Goal: Find contact information: Find contact information

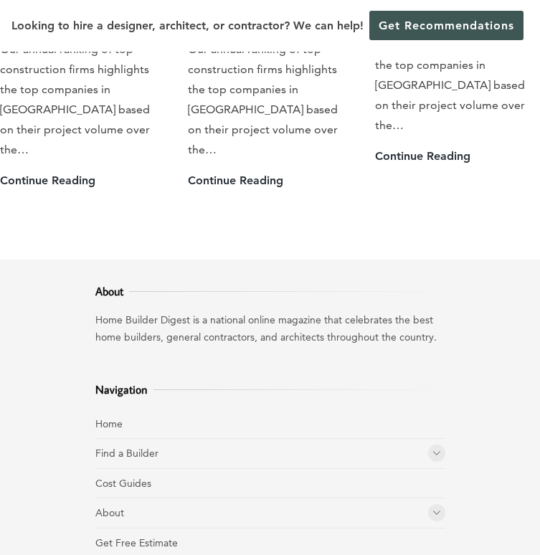
scroll to position [4930, 0]
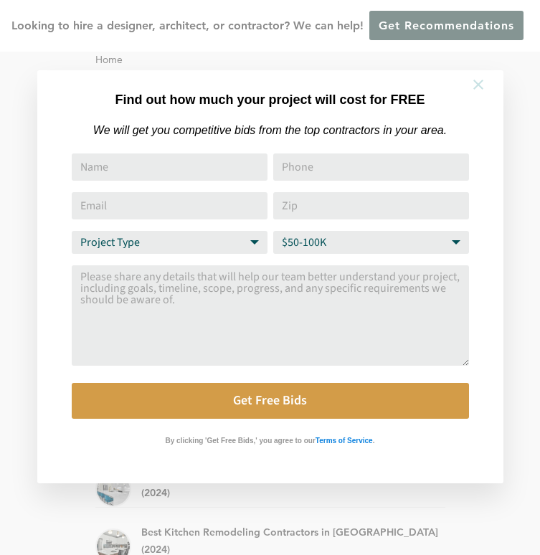
click at [482, 80] on icon at bounding box center [478, 85] width 10 height 10
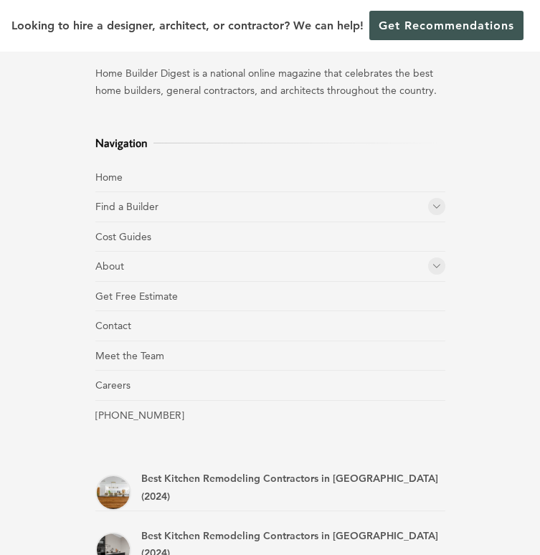
scroll to position [4790, 0]
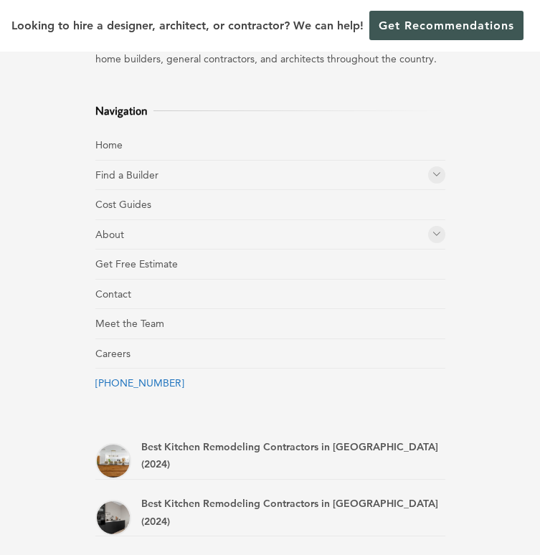
click at [132, 376] on link "[PHONE_NUMBER]" at bounding box center [139, 382] width 89 height 13
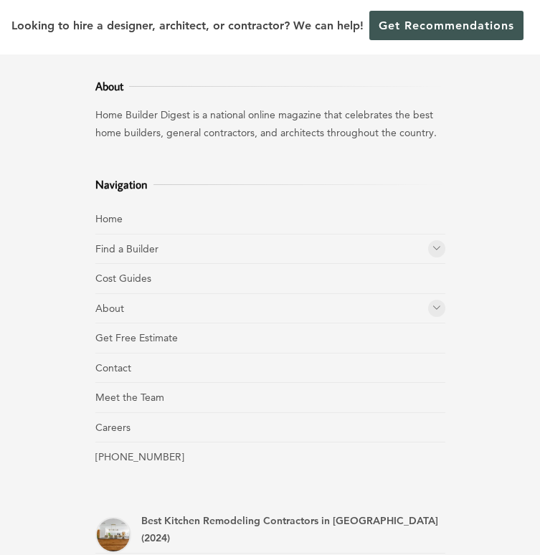
scroll to position [4709, 0]
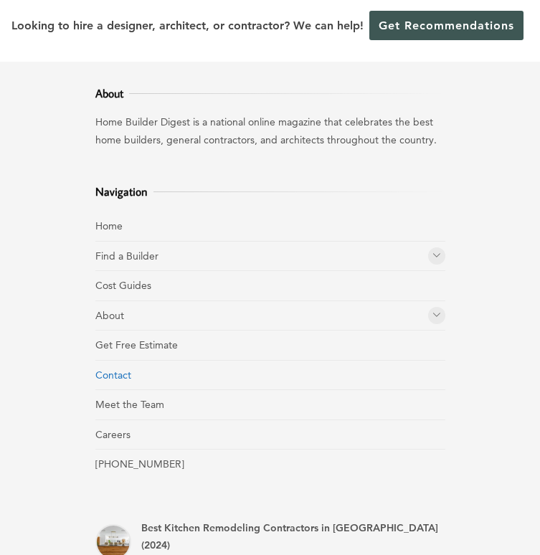
click at [108, 369] on link "Contact" at bounding box center [113, 375] width 36 height 13
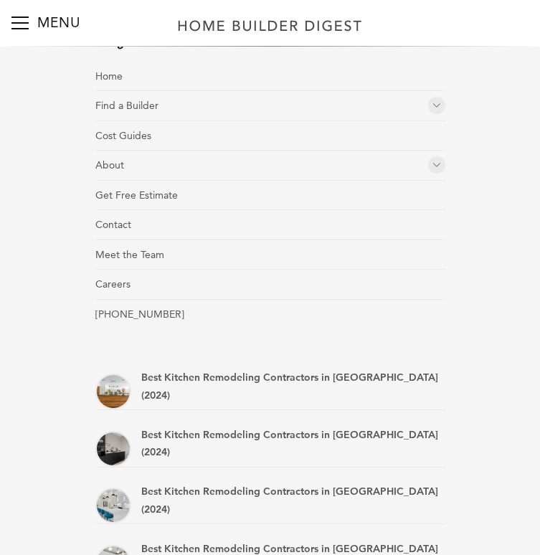
scroll to position [1081, 0]
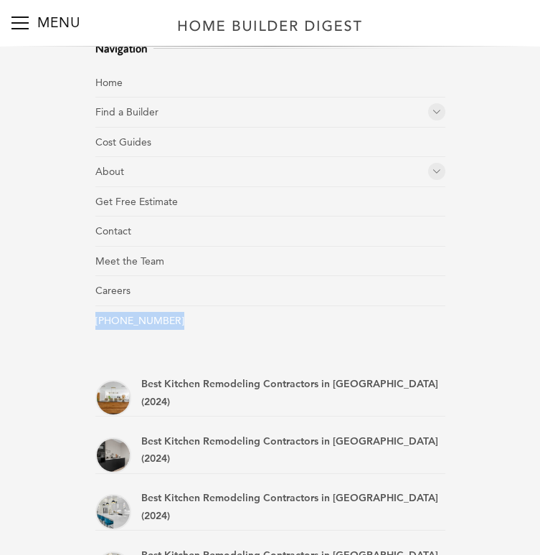
drag, startPoint x: 87, startPoint y: 270, endPoint x: 219, endPoint y: 267, distance: 132.0
click at [219, 267] on div "About Home Builder Digest is a national online magazine that celebrates the bes…" at bounding box center [270, 286] width 373 height 736
copy link "[PHONE_NUMBER]"
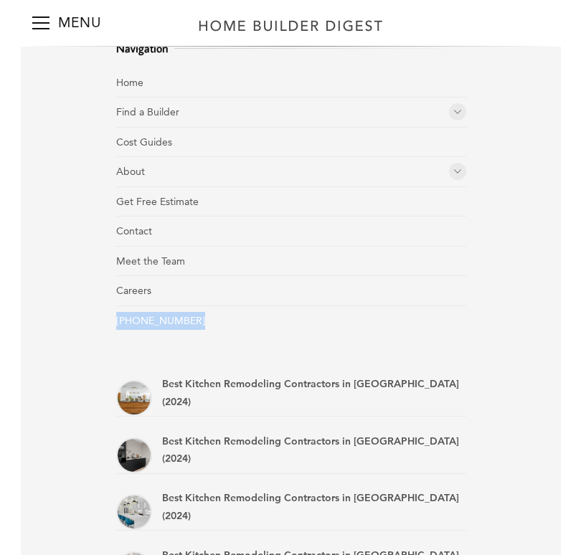
scroll to position [966, 0]
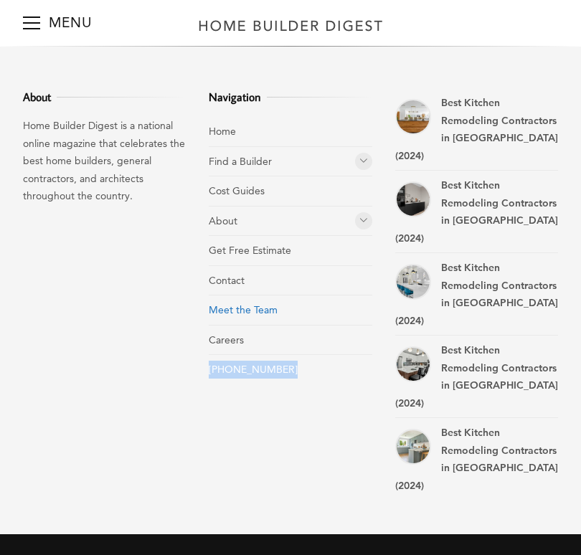
click at [244, 316] on link "Meet the Team" at bounding box center [243, 309] width 69 height 13
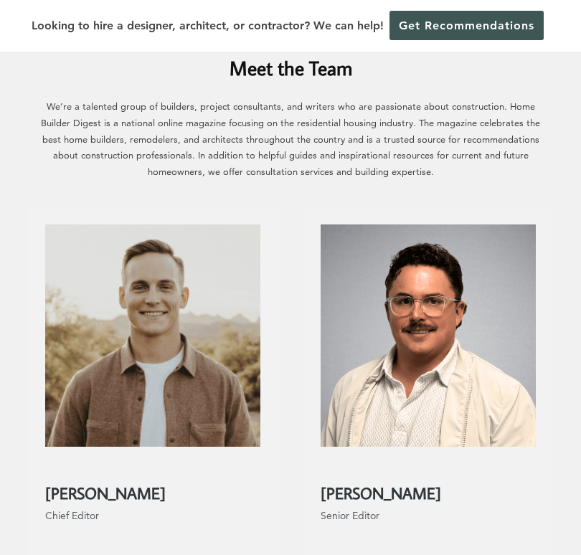
scroll to position [86, 0]
